Goal: Task Accomplishment & Management: Manage account settings

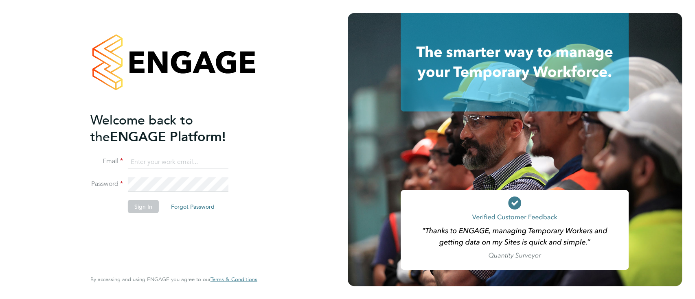
type input "hannah.sawitzki@manpower.co.uk"
click at [131, 211] on button "Sign In" at bounding box center [143, 206] width 31 height 13
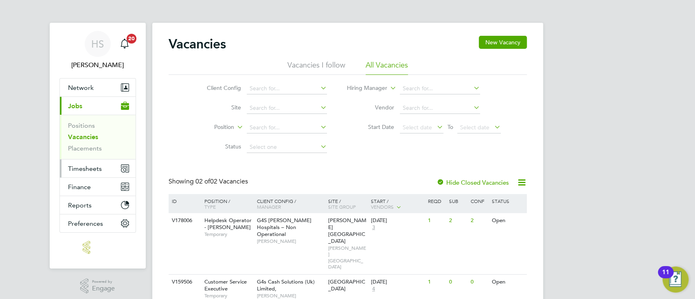
click at [78, 171] on span "Timesheets" at bounding box center [85, 169] width 34 height 8
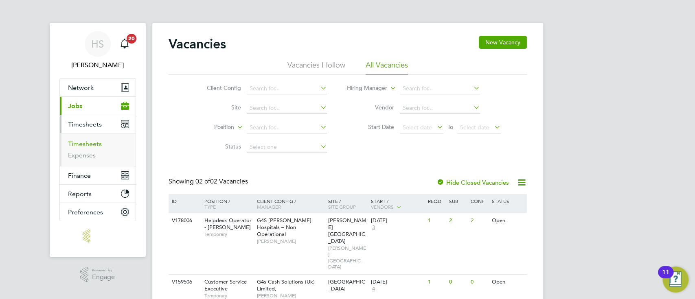
click at [86, 145] on link "Timesheets" at bounding box center [85, 144] width 34 height 8
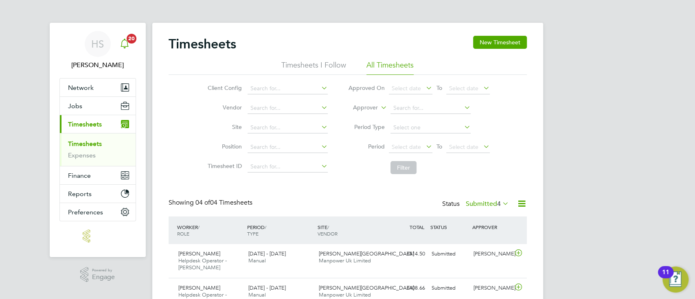
click at [122, 48] on icon "Main navigation" at bounding box center [125, 44] width 10 height 10
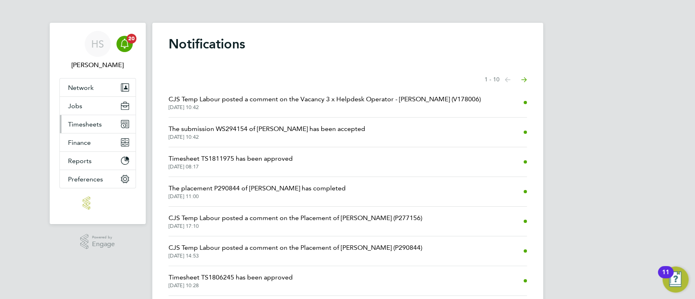
click at [80, 126] on span "Timesheets" at bounding box center [85, 125] width 34 height 8
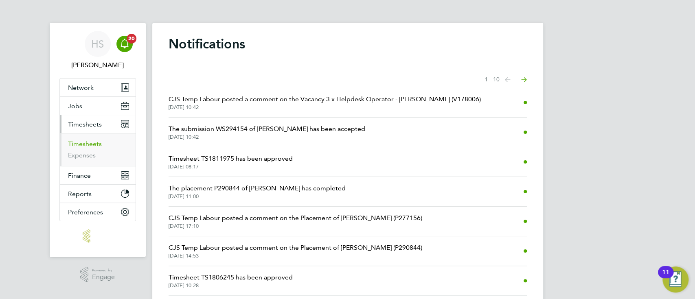
click at [94, 142] on link "Timesheets" at bounding box center [85, 144] width 34 height 8
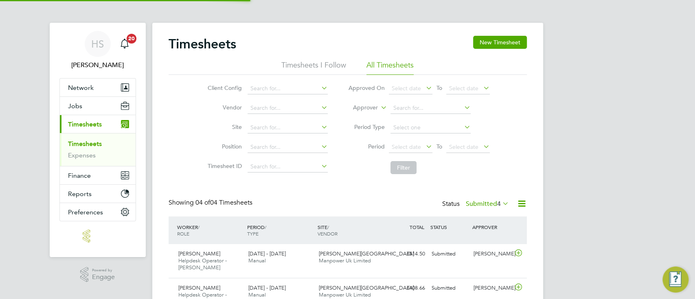
scroll to position [27, 70]
click at [653, 140] on div "HS [PERSON_NAME] Notifications 20 Applications: Network Team Members Businesses…" at bounding box center [347, 205] width 695 height 410
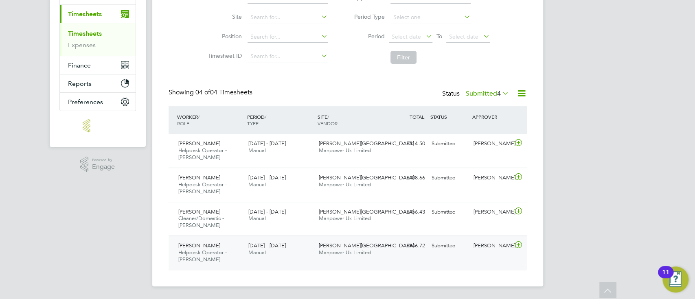
click at [460, 259] on div "[PERSON_NAME] Helpdesk Operator - [PERSON_NAME] [DATE] - [DATE] [DATE] - [DATE]…" at bounding box center [348, 253] width 358 height 34
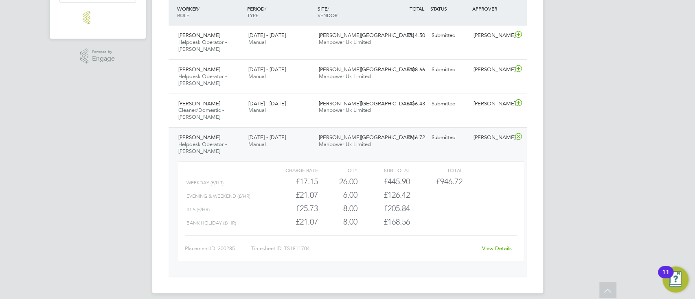
click at [494, 245] on link "View Details" at bounding box center [497, 248] width 30 height 7
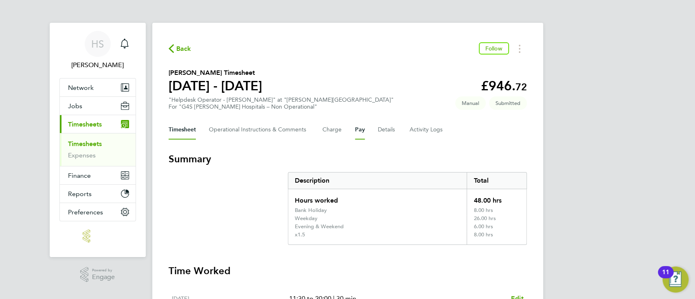
click at [363, 134] on button "Pay" at bounding box center [360, 130] width 10 height 20
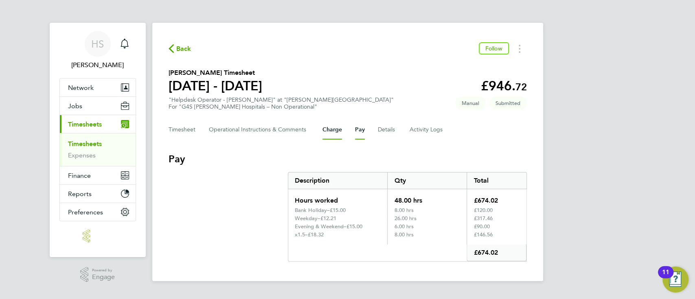
click at [329, 127] on button "Charge" at bounding box center [333, 130] width 20 height 20
click at [195, 53] on div "Back Follow" at bounding box center [348, 48] width 358 height 13
